Goal: Task Accomplishment & Management: Manage account settings

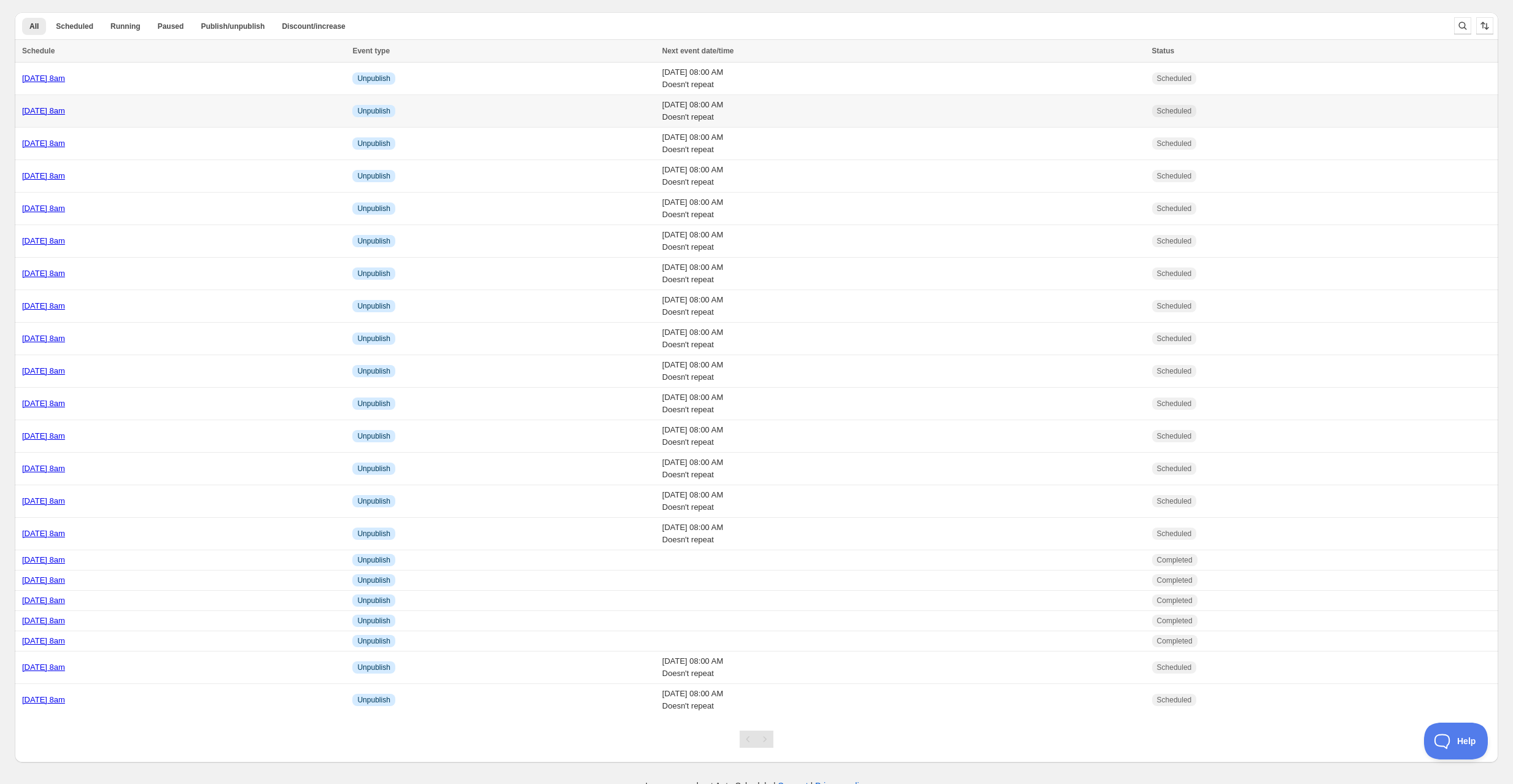
click at [199, 109] on div "Wednesday 24th September @ 8am" at bounding box center [183, 111] width 322 height 12
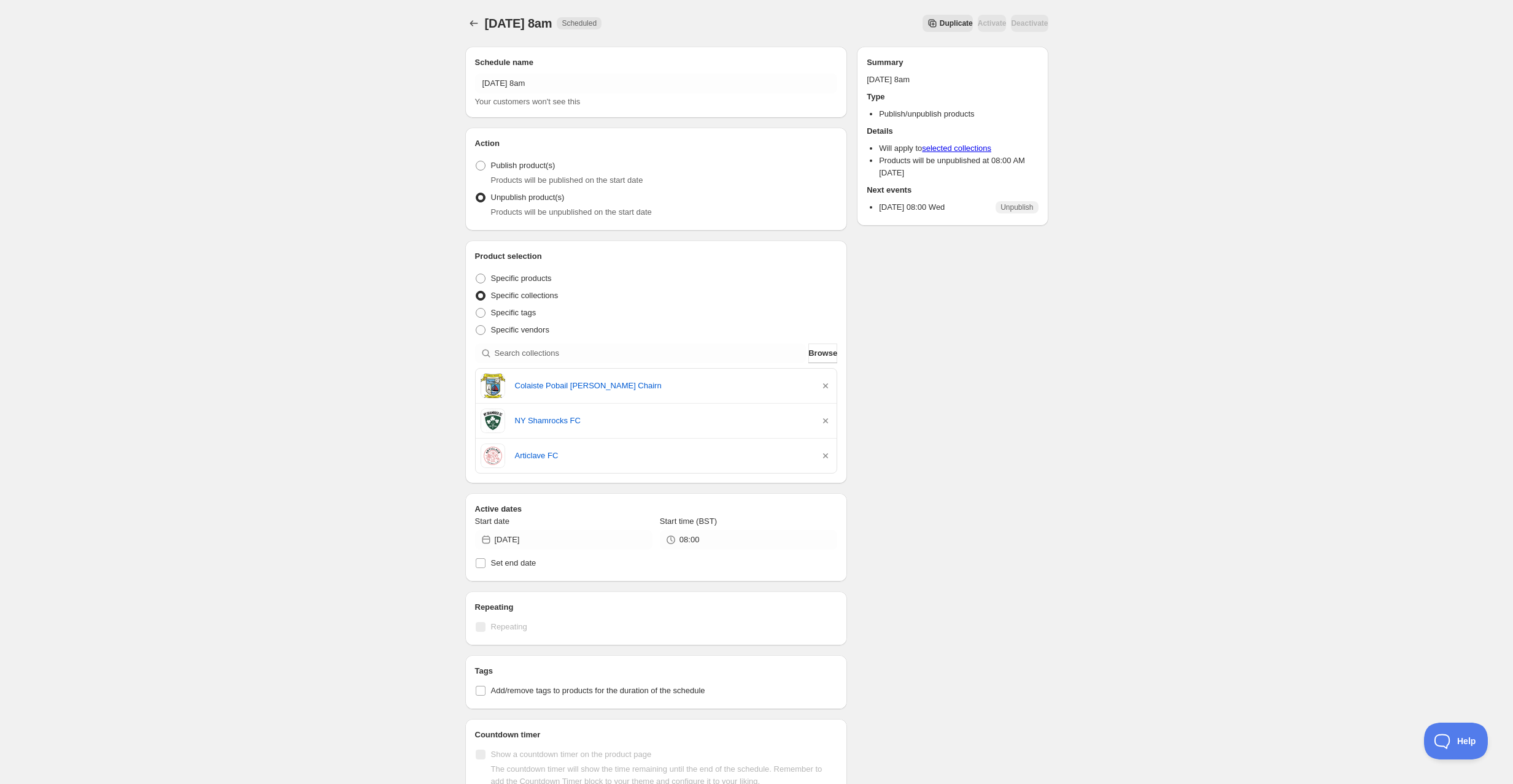
click at [940, 20] on span "Duplicate" at bounding box center [956, 23] width 33 height 10
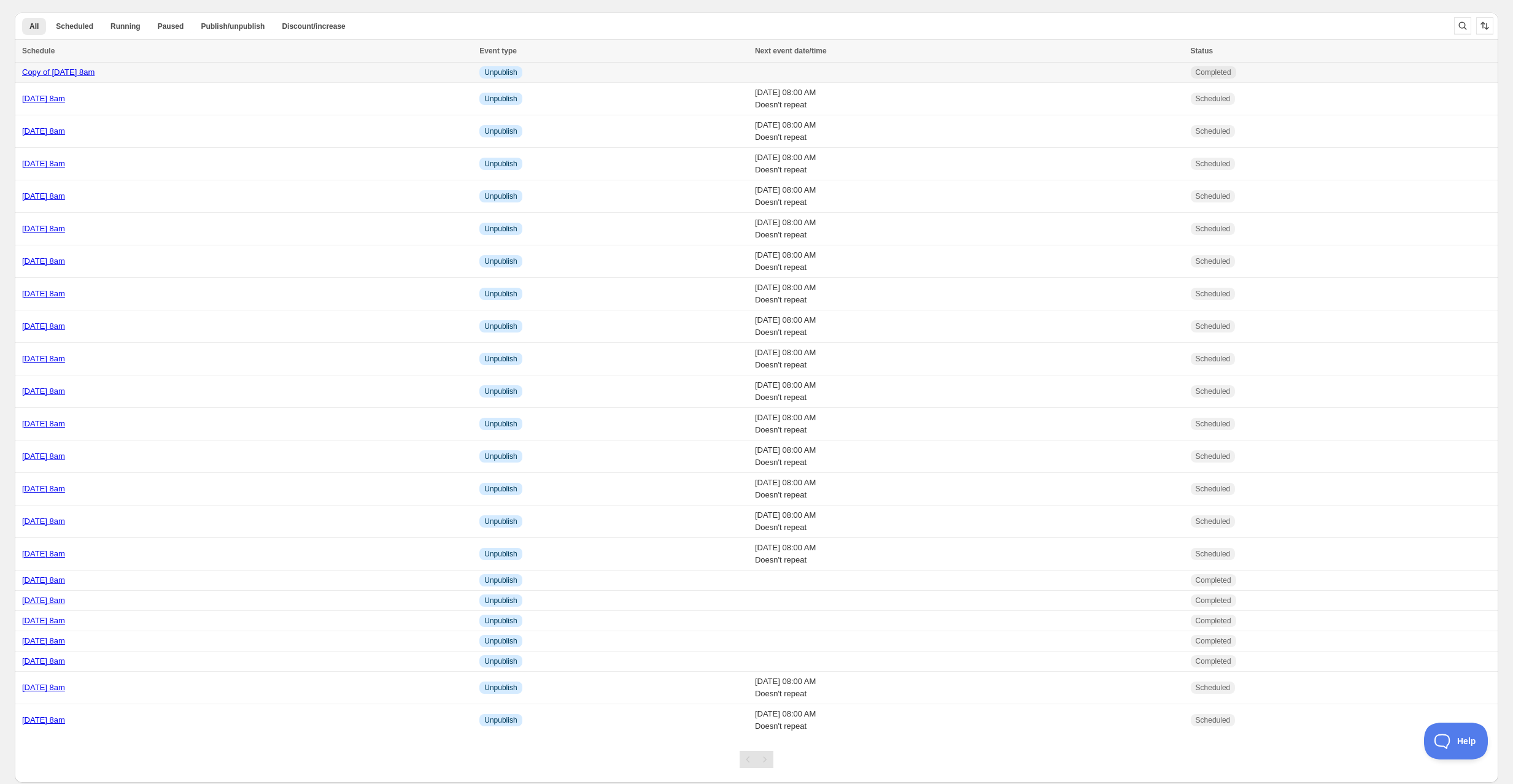
click at [309, 74] on div "Copy of Wednesday 24th September @ 8am" at bounding box center [247, 72] width 450 height 12
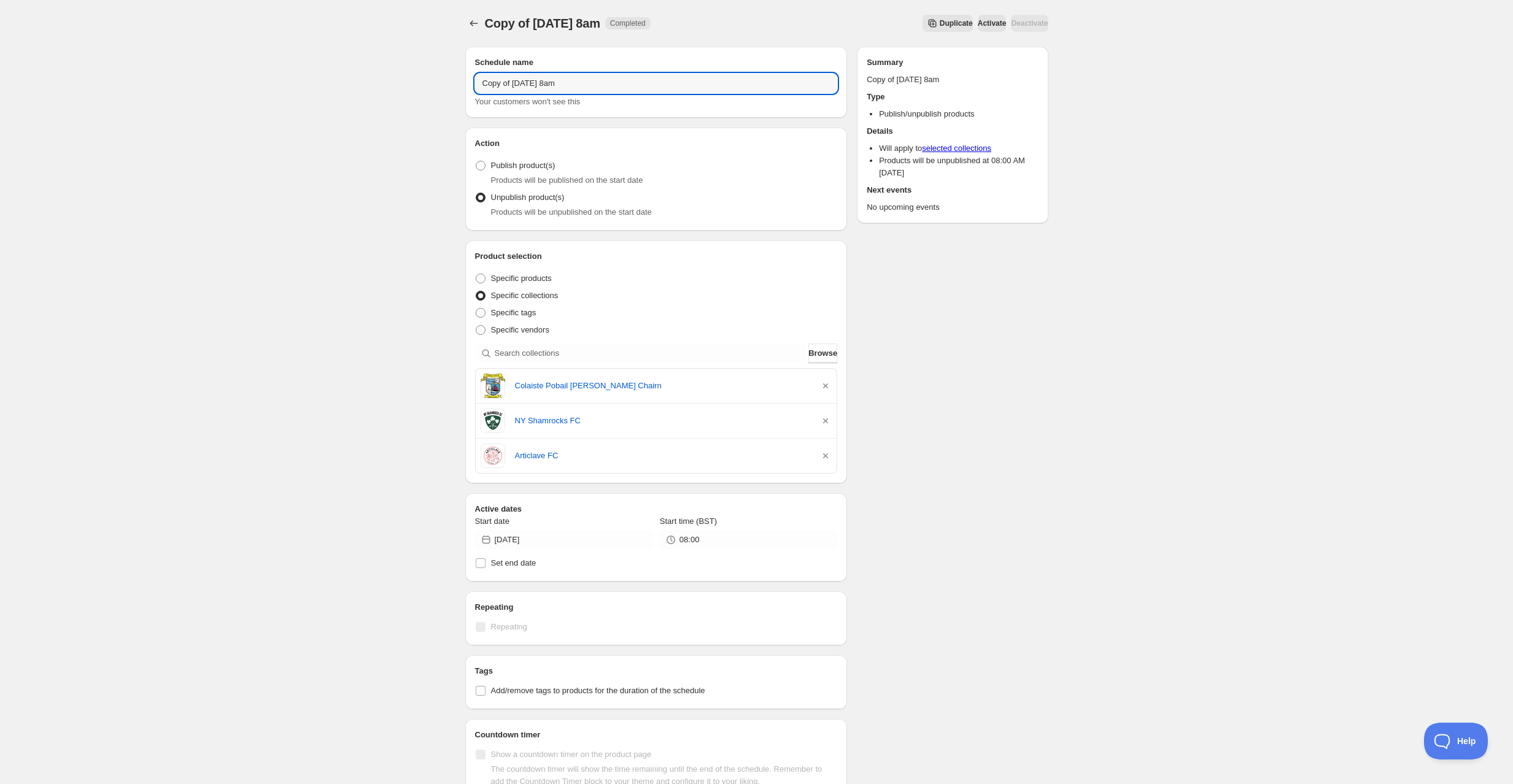
drag, startPoint x: 556, startPoint y: 85, endPoint x: 460, endPoint y: 79, distance: 96.2
click at [459, 79] on div "Schedule name Copy of Wednesday 24th September @ 8am Your customers won't see t…" at bounding box center [752, 512] width 593 height 950
type input "Thursday 25th September @ 8am"
click at [823, 385] on icon "button" at bounding box center [825, 385] width 12 height 12
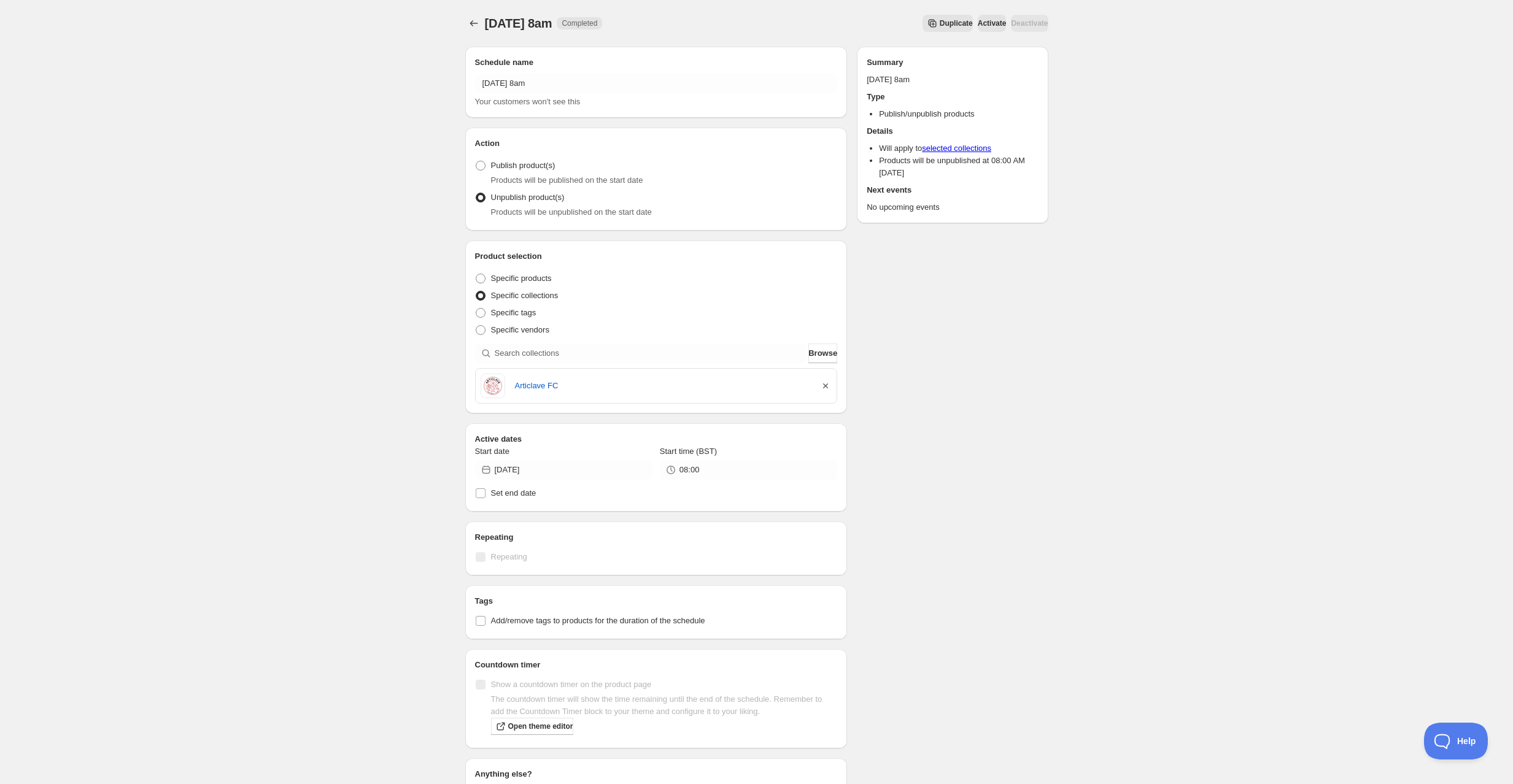
drag, startPoint x: 823, startPoint y: 385, endPoint x: 781, endPoint y: 383, distance: 42.0
click at [822, 385] on icon "button" at bounding box center [825, 385] width 12 height 12
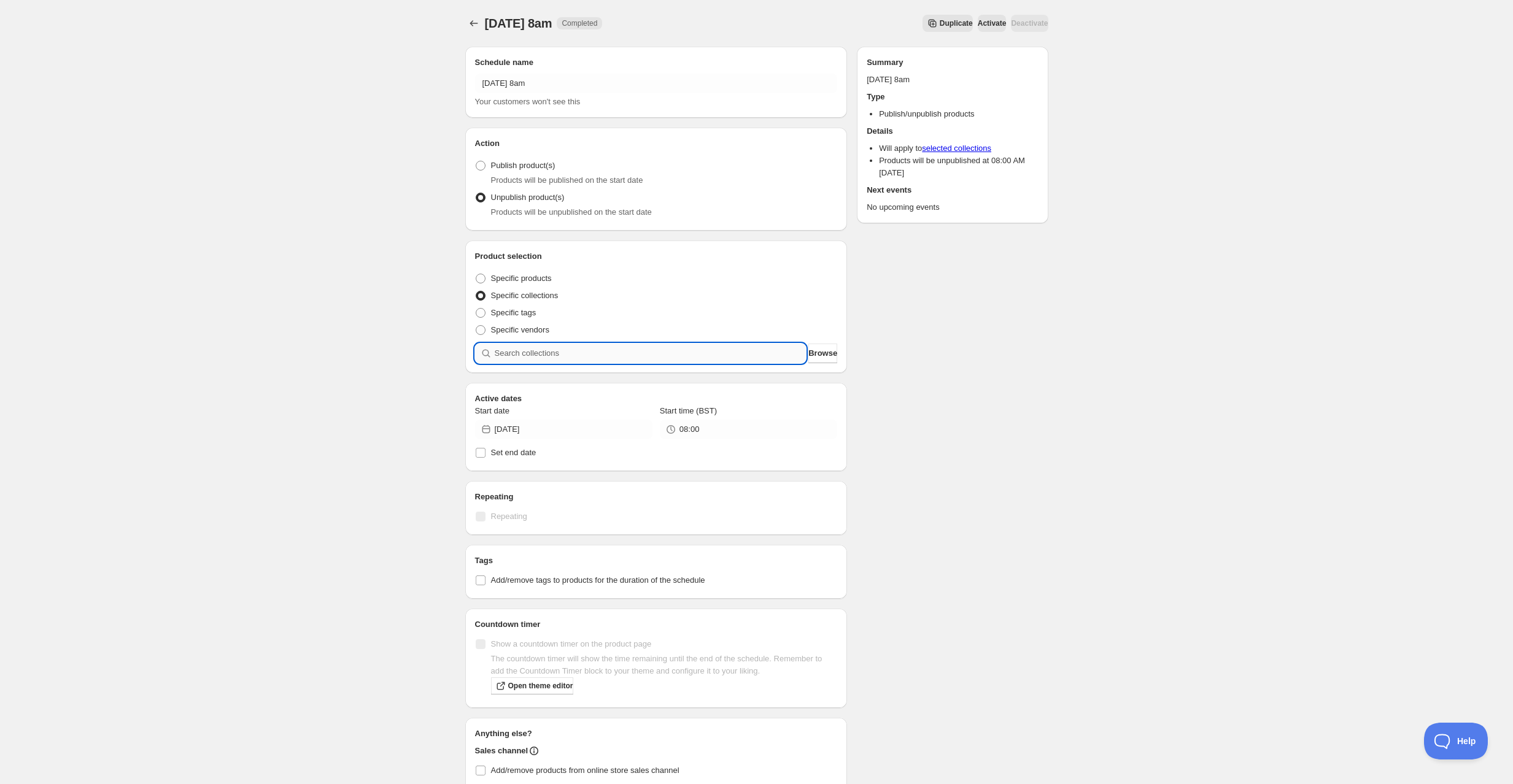
click at [590, 355] on input "search" at bounding box center [651, 353] width 312 height 20
type input "s"
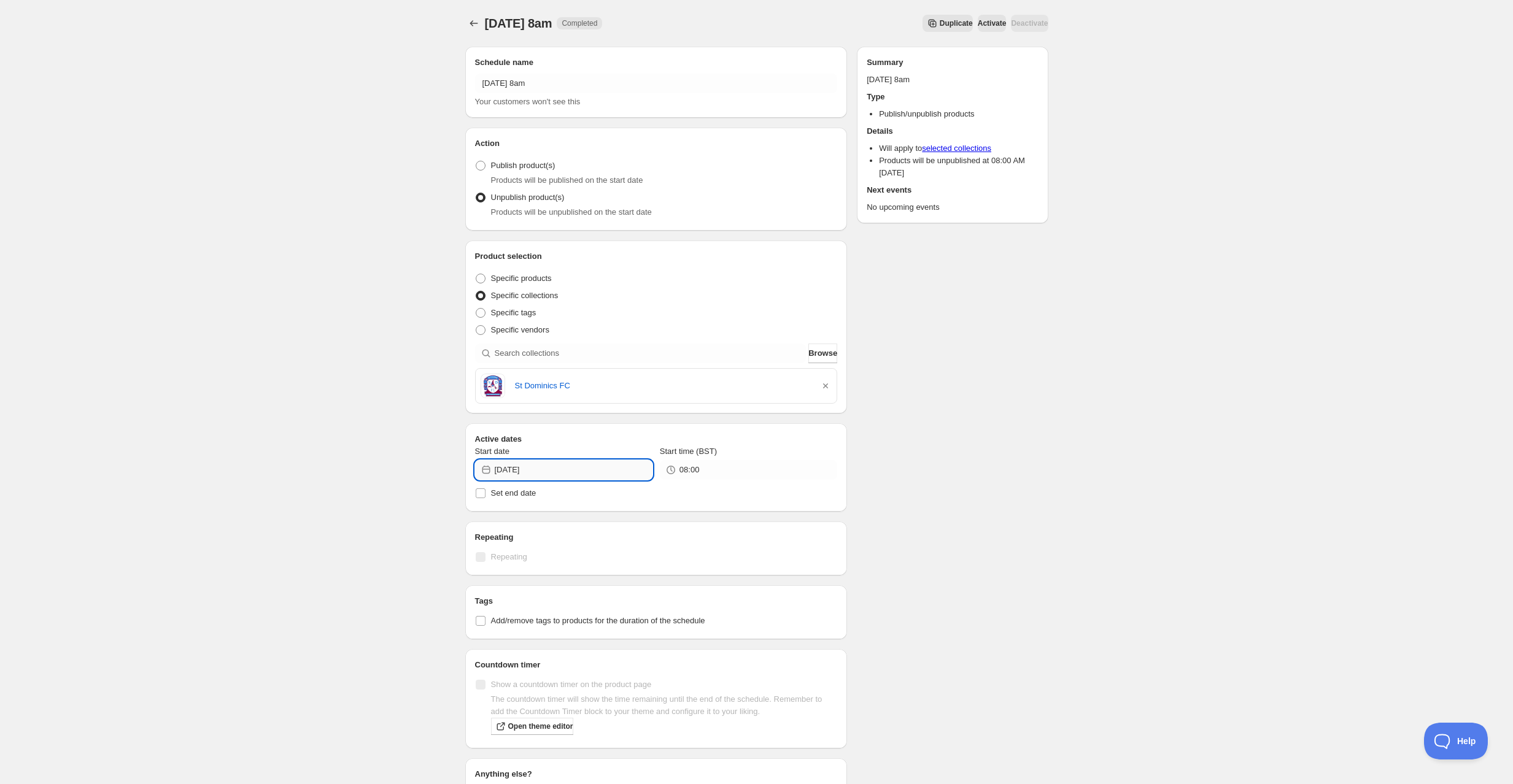
click at [538, 478] on div "Thursday 25th September @ 8am. This page is ready Thursday 25th September @ 8am…" at bounding box center [756, 470] width 1513 height 941
click at [581, 594] on span "25" at bounding box center [586, 595] width 13 height 10
type input "2025-09-25"
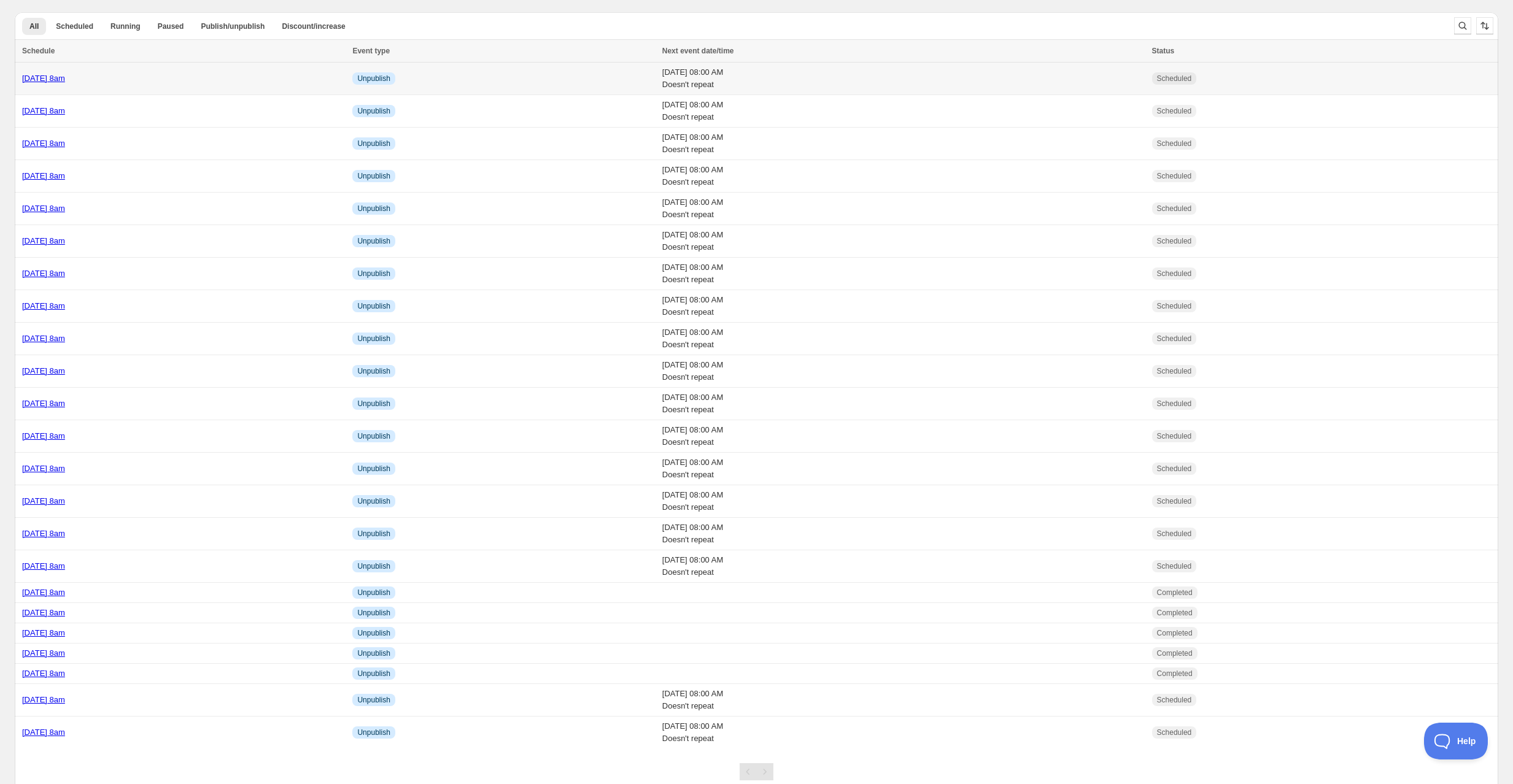
click at [190, 73] on div "[DATE] 8am" at bounding box center [183, 78] width 322 height 12
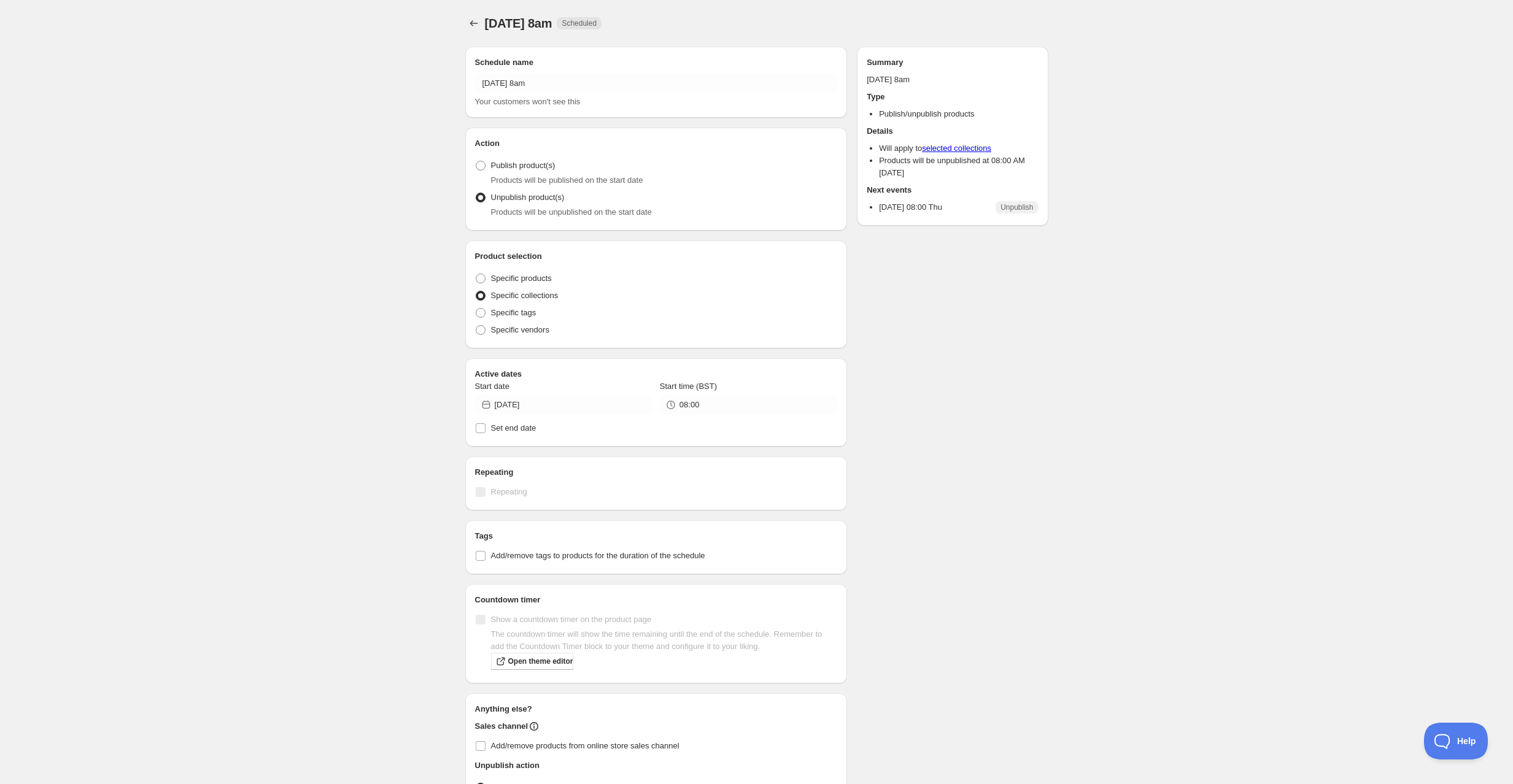
radio input "true"
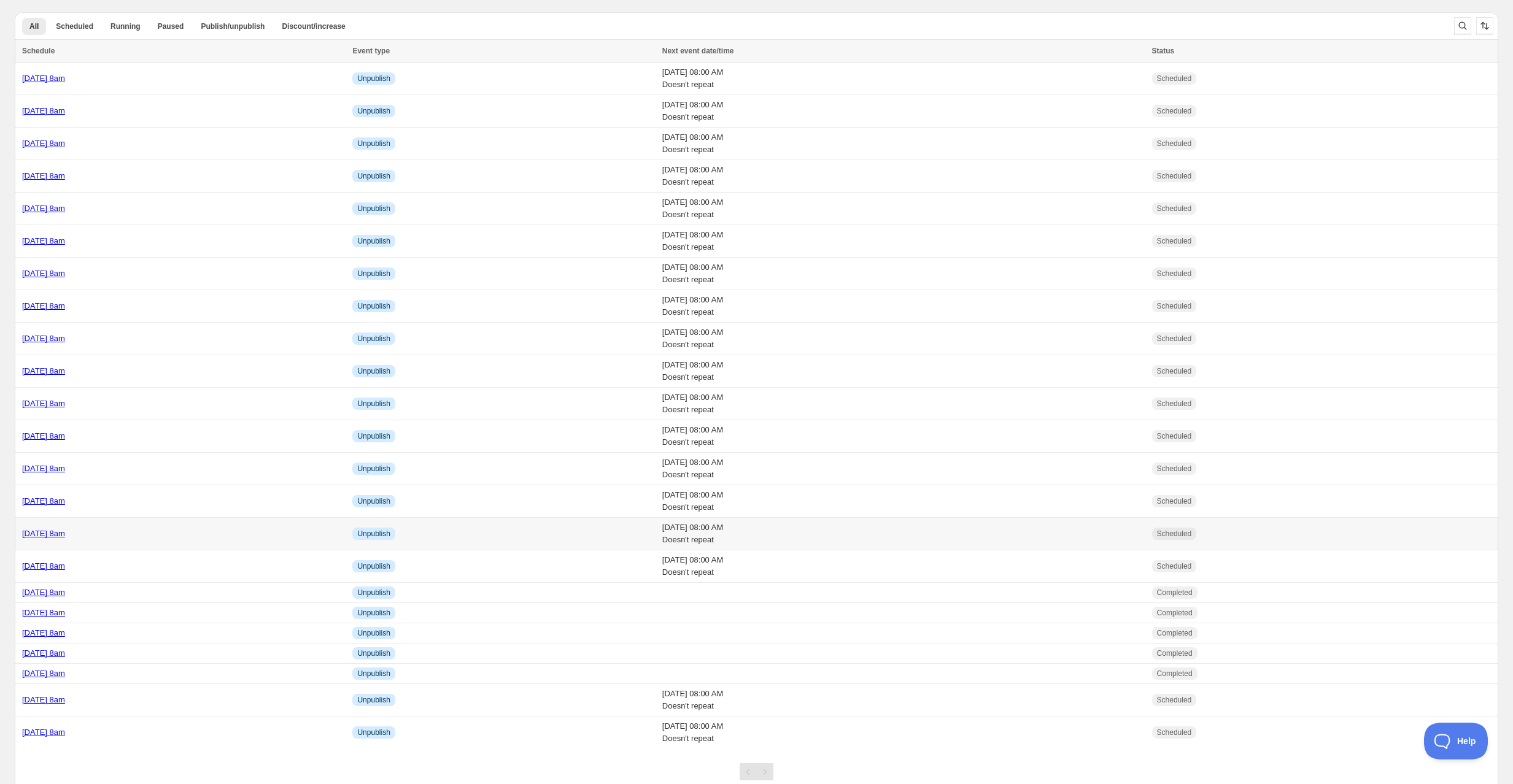
click at [164, 529] on div "[DATE] 8am" at bounding box center [183, 533] width 322 height 12
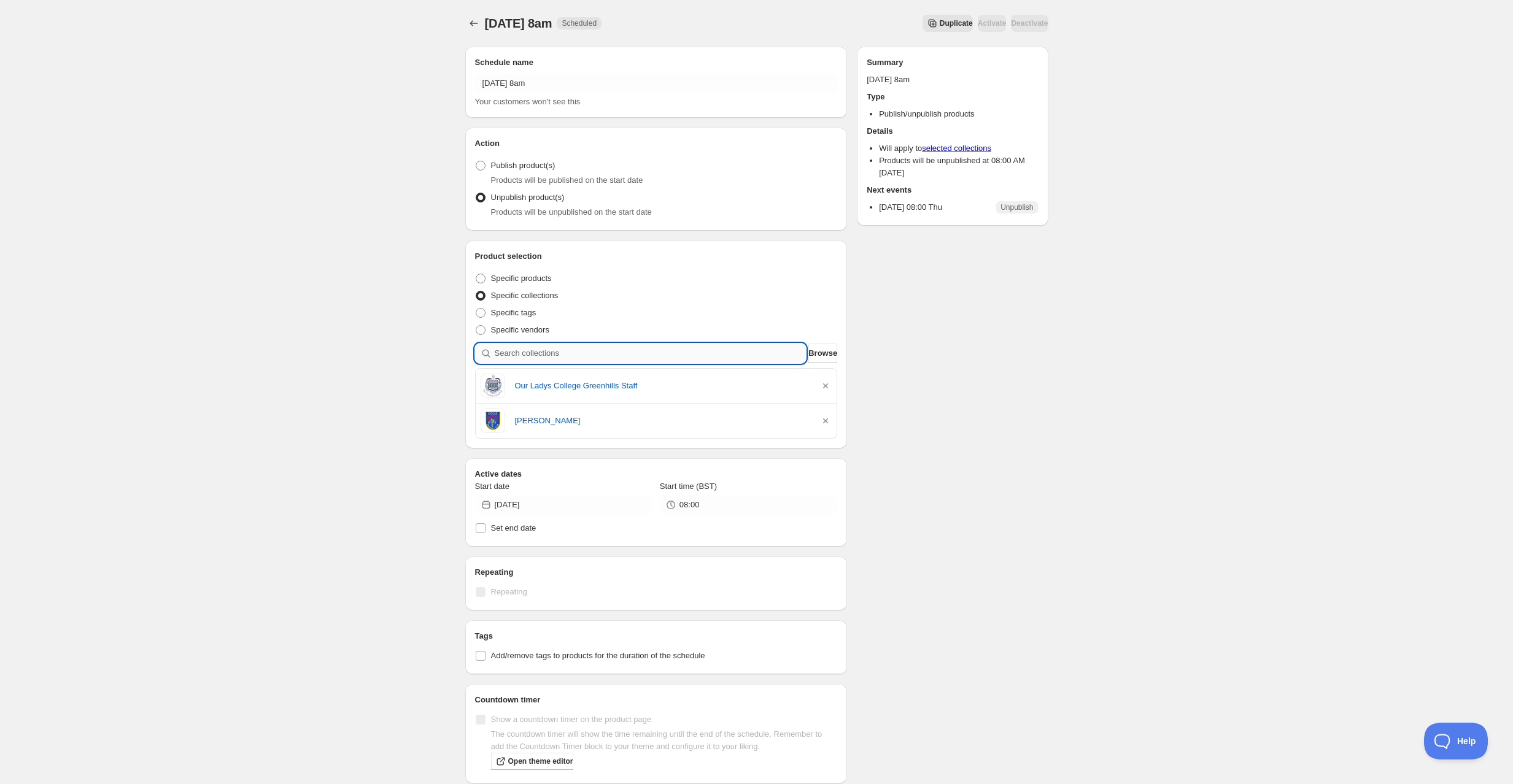
click at [579, 352] on input "search" at bounding box center [651, 353] width 312 height 20
paste input "St Teresa's PS Tullyherron Students"
type input "St Teresa's PS Tullyherron Students"
